Goal: Task Accomplishment & Management: Use online tool/utility

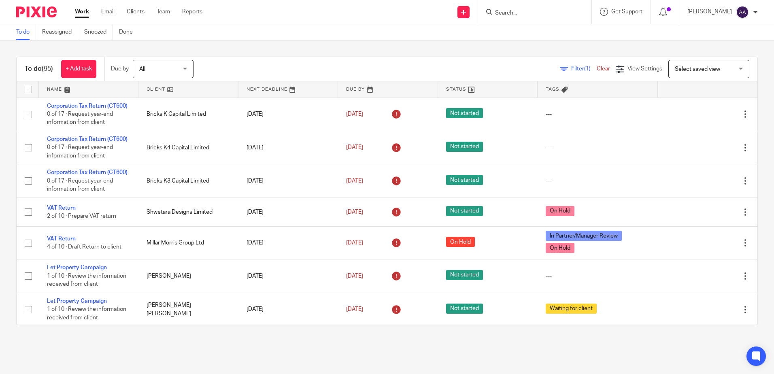
click at [537, 13] on input "Search" at bounding box center [530, 13] width 73 height 7
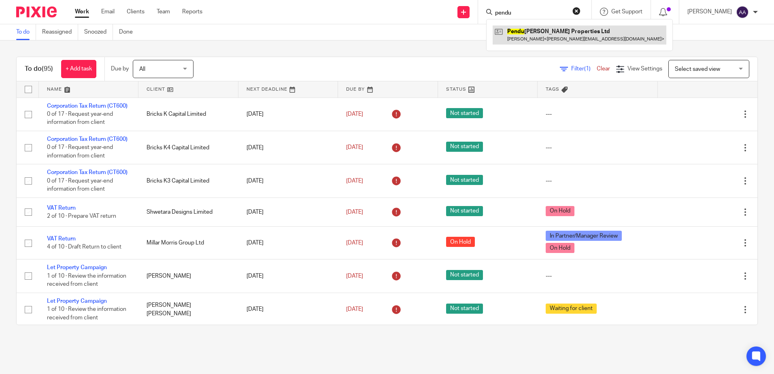
type input "pendu"
click at [529, 36] on link at bounding box center [580, 35] width 174 height 19
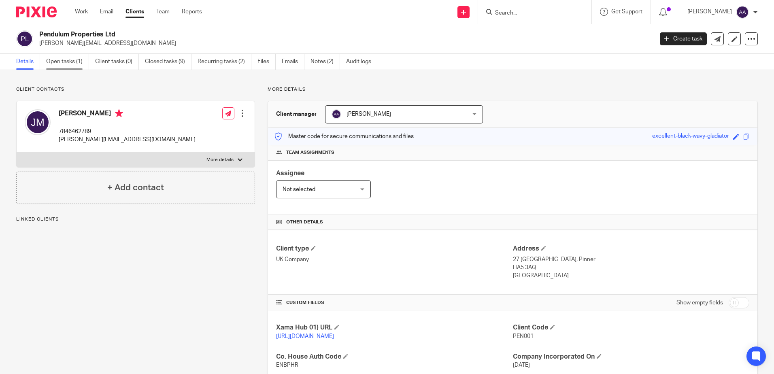
click at [64, 65] on link "Open tasks (1)" at bounding box center [67, 62] width 43 height 16
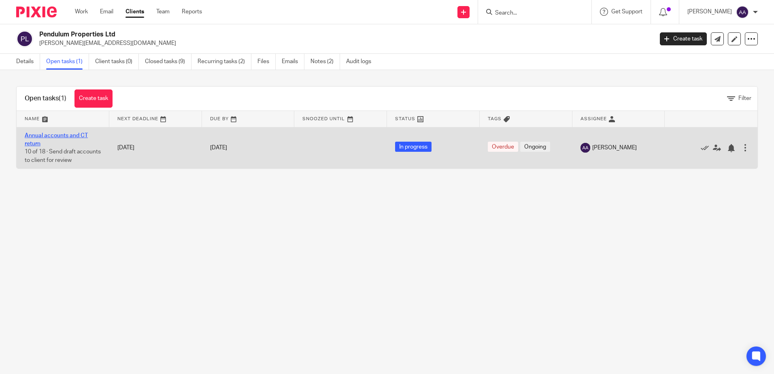
click at [68, 134] on link "Annual accounts and CT return" at bounding box center [56, 140] width 63 height 14
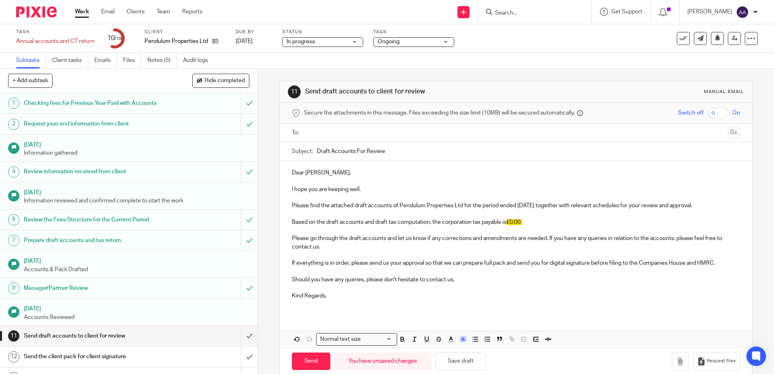
click at [334, 296] on p "Kind Regards," at bounding box center [516, 296] width 448 height 8
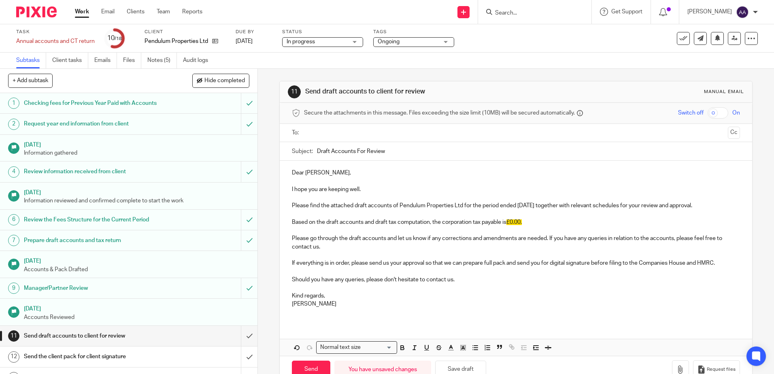
click at [357, 135] on input "text" at bounding box center [516, 132] width 418 height 9
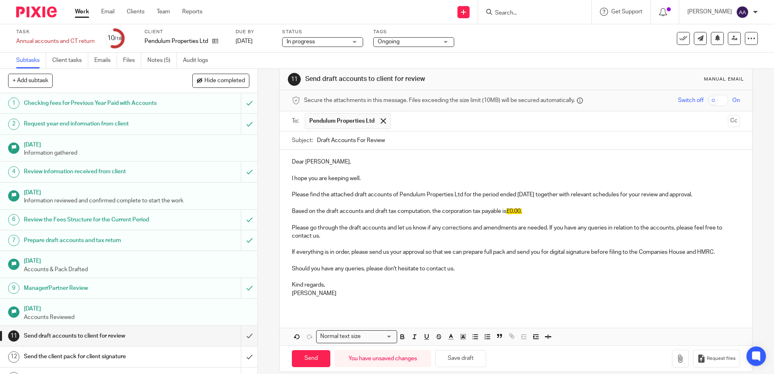
scroll to position [23, 0]
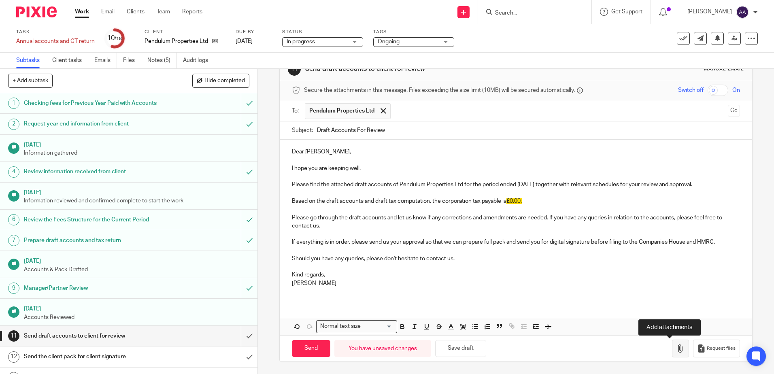
click at [677, 349] on icon "button" at bounding box center [681, 349] width 8 height 8
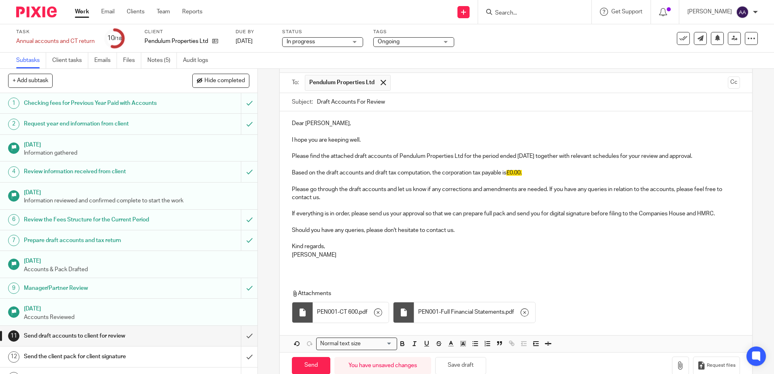
scroll to position [68, 0]
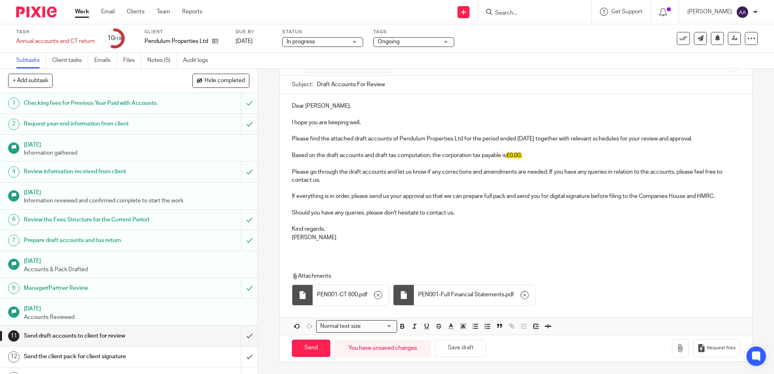
drag, startPoint x: 159, startPoint y: 58, endPoint x: 164, endPoint y: 42, distance: 16.5
click at [159, 58] on link "Notes (5)" at bounding box center [162, 61] width 30 height 16
click at [298, 349] on input "Send" at bounding box center [311, 348] width 38 height 17
type input "Sent"
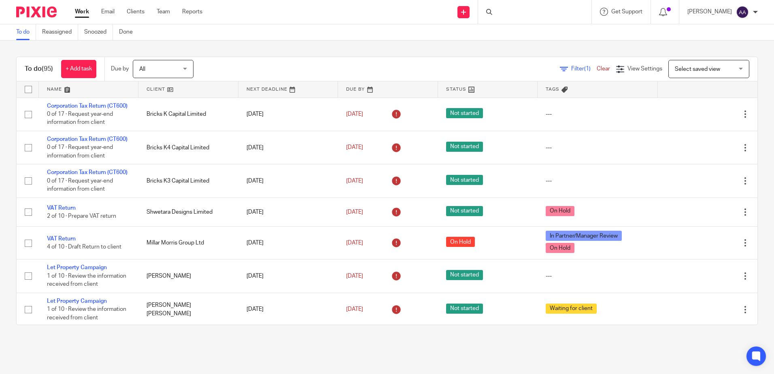
click at [519, 16] on div at bounding box center [534, 12] width 113 height 24
click at [512, 12] on input "Search" at bounding box center [530, 13] width 73 height 7
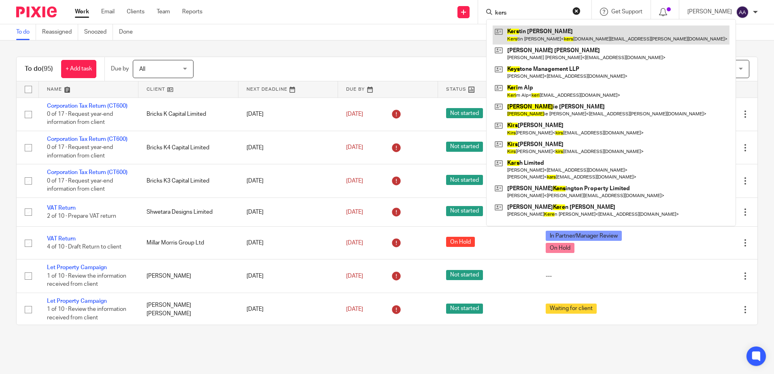
type input "kers"
click at [529, 36] on link at bounding box center [611, 35] width 237 height 19
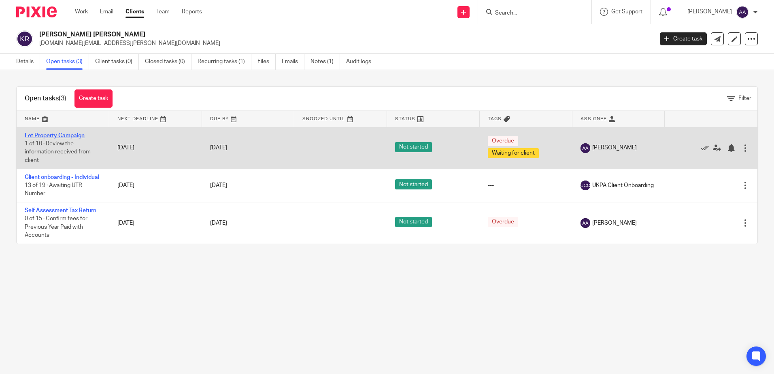
click at [71, 136] on link "Let Property Campaign" at bounding box center [55, 136] width 60 height 6
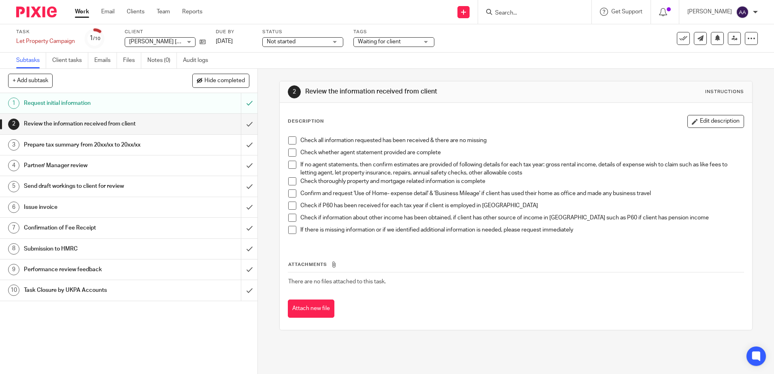
click at [499, 71] on div "2 Review the information received from client Instructions Description Edit des…" at bounding box center [515, 206] width 473 height 274
click at [512, 14] on input "Search" at bounding box center [530, 13] width 73 height 7
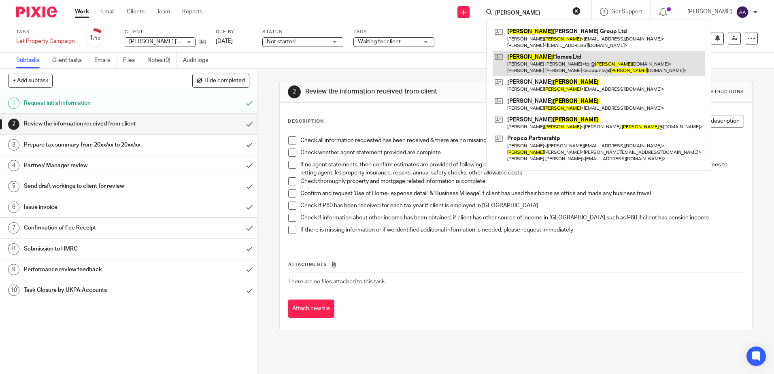
type input "millard"
click at [539, 59] on link at bounding box center [599, 63] width 212 height 25
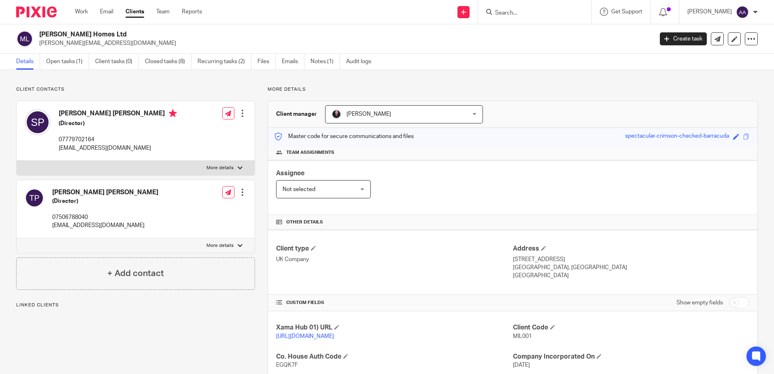
click at [538, 12] on input "Search" at bounding box center [530, 13] width 73 height 7
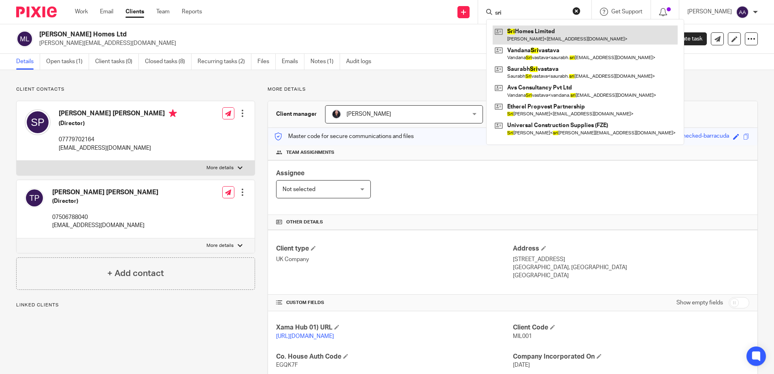
type input "sri"
drag, startPoint x: 543, startPoint y: 40, endPoint x: 570, endPoint y: 4, distance: 44.9
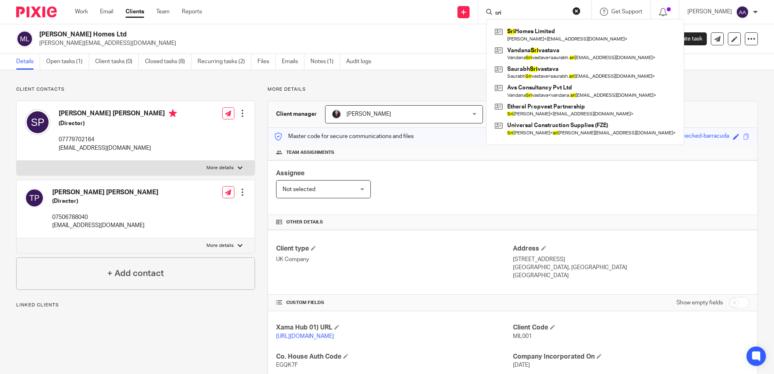
click at [543, 40] on link at bounding box center [585, 35] width 185 height 19
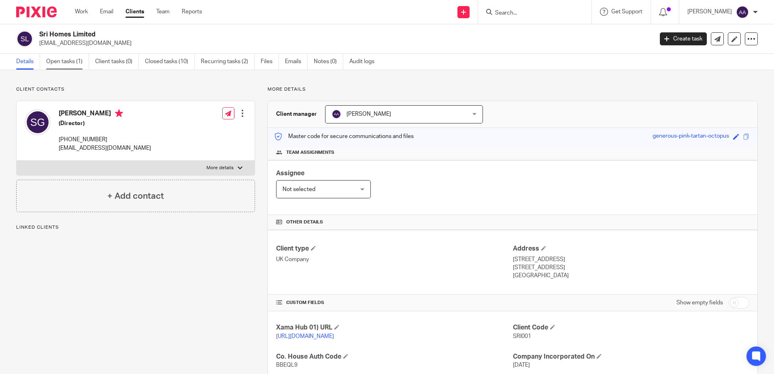
click at [82, 63] on link "Open tasks (1)" at bounding box center [67, 62] width 43 height 16
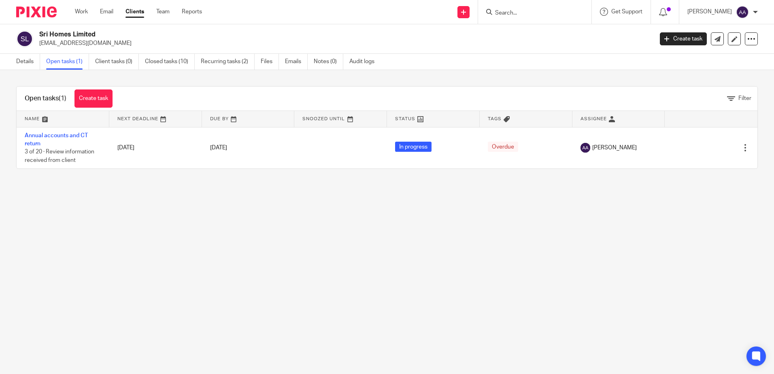
drag, startPoint x: 54, startPoint y: 136, endPoint x: 64, endPoint y: 121, distance: 18.8
click at [54, 136] on link "Annual accounts and CT return" at bounding box center [56, 140] width 63 height 14
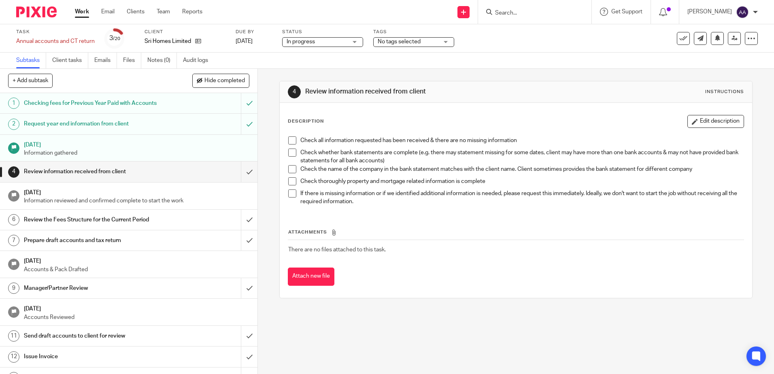
click at [344, 38] on span "In progress" at bounding box center [317, 42] width 61 height 9
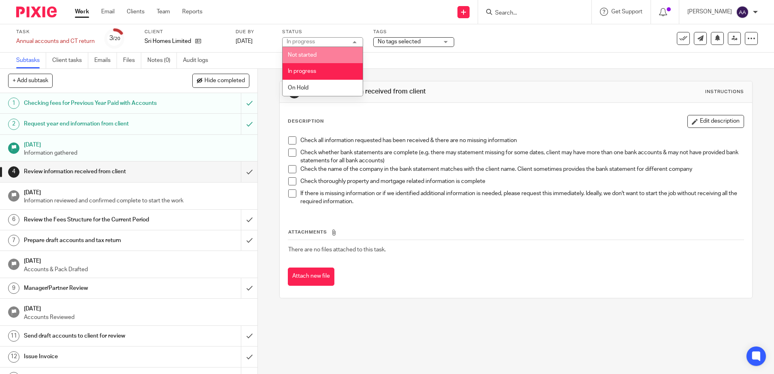
click at [350, 50] on li "Not started" at bounding box center [323, 55] width 80 height 17
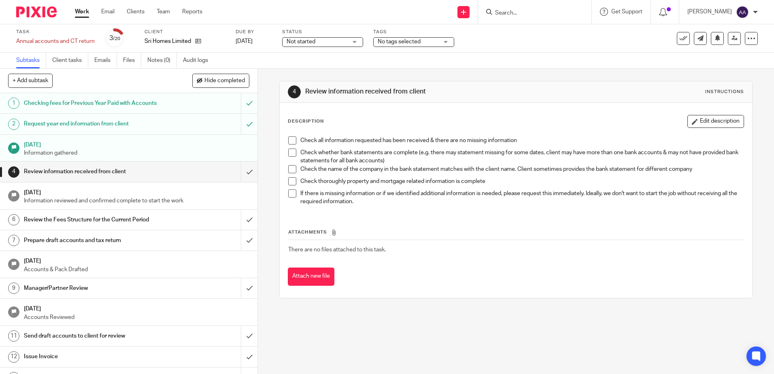
click at [525, 34] on div "Task Annual accounts and CT return Save Annual accounts and CT return 3 /20 Cli…" at bounding box center [325, 38] width 618 height 19
drag, startPoint x: 571, startPoint y: 9, endPoint x: 560, endPoint y: 13, distance: 12.2
click at [571, 9] on form at bounding box center [537, 12] width 86 height 10
click at [553, 15] on input "Search" at bounding box center [530, 13] width 73 height 7
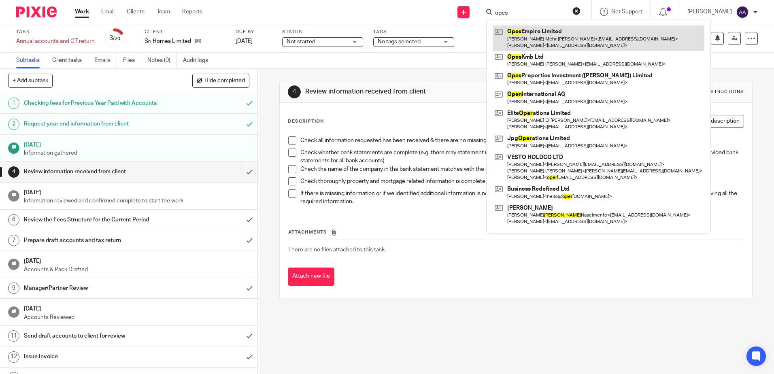
type input "opes"
click at [526, 36] on link at bounding box center [599, 38] width 212 height 25
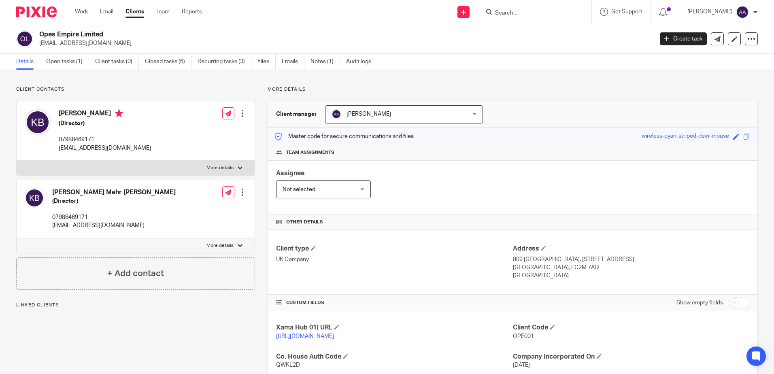
click at [156, 80] on div "Client contacts [PERSON_NAME] (Director) 07988469171 [EMAIL_ADDRESS][DOMAIN_NAM…" at bounding box center [387, 315] width 774 height 490
drag, startPoint x: 125, startPoint y: 32, endPoint x: 33, endPoint y: 31, distance: 92.3
click at [33, 31] on div "Opes Empire Limited [EMAIL_ADDRESS][DOMAIN_NAME]" at bounding box center [332, 38] width 632 height 17
copy div "Opes Empire Limited"
